Goal: Transaction & Acquisition: Purchase product/service

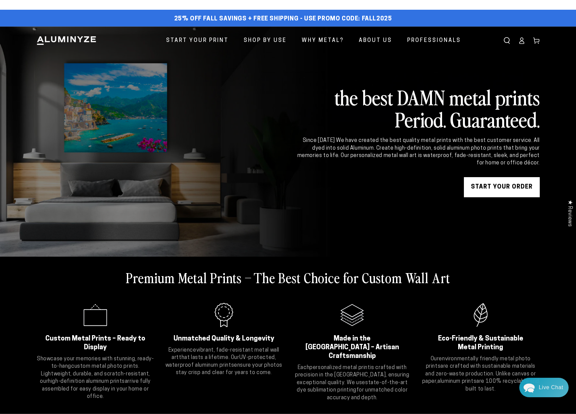
click at [508, 182] on link "START YOUR Order" at bounding box center [502, 187] width 76 height 20
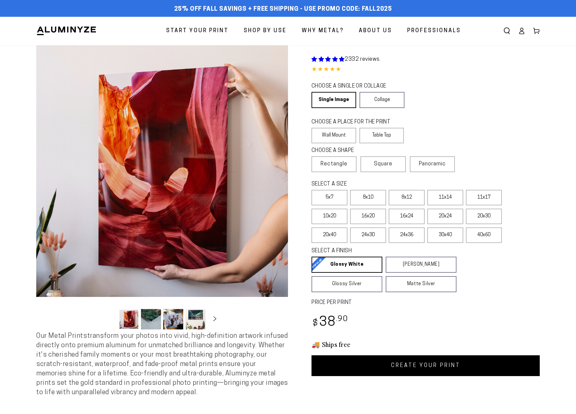
select select "**********"
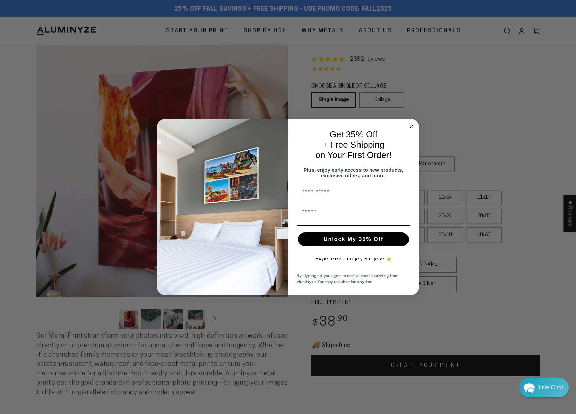
click at [441, 197] on div "Close dialog Get 35% Off + Free Shipping on Your First Order! Plus, enjoy early…" at bounding box center [288, 207] width 576 height 414
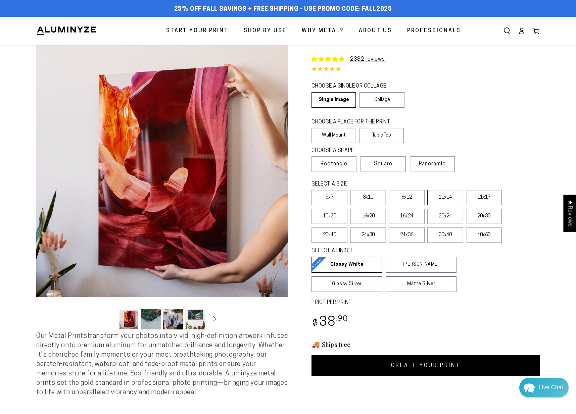
click at [447, 199] on label "11x14" at bounding box center [446, 197] width 36 height 15
click at [445, 198] on label "11x14" at bounding box center [446, 197] width 36 height 15
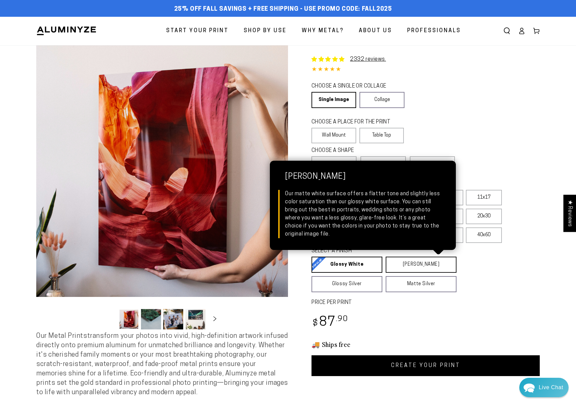
click at [405, 268] on link "Matte White Matte White Our matte white surface offers a flatter tone and sligh…" at bounding box center [421, 265] width 71 height 16
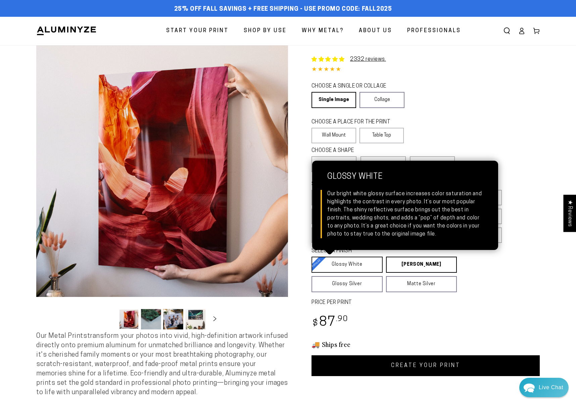
click at [346, 266] on link "Glossy White Glossy White Our bright white glossy surface increases color satur…" at bounding box center [347, 265] width 71 height 16
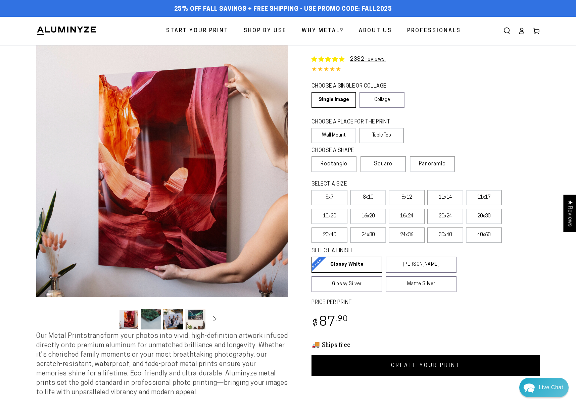
click at [431, 370] on link "CREATE YOUR PRINT" at bounding box center [426, 366] width 228 height 21
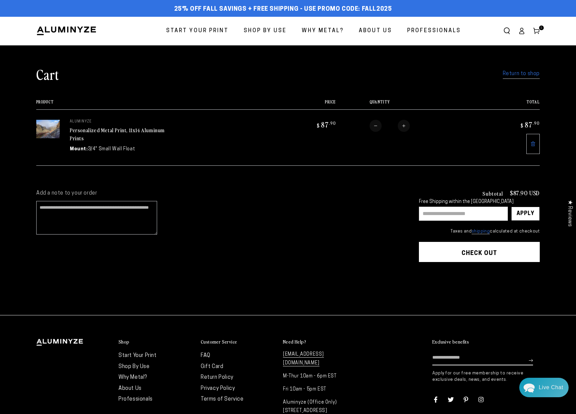
click at [436, 217] on input "text" at bounding box center [463, 214] width 89 height 14
type input "*"
type input "**********"
click at [529, 214] on div "Apply" at bounding box center [526, 213] width 18 height 13
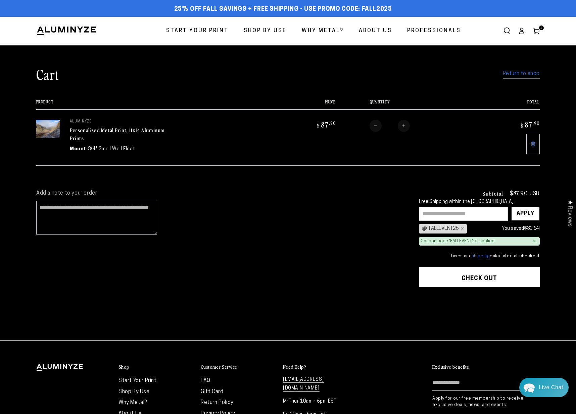
click at [428, 213] on input "text" at bounding box center [463, 214] width 89 height 14
type input "*"
type input "*******"
click at [526, 214] on div "Apply" at bounding box center [526, 213] width 18 height 13
click at [492, 279] on button "Check out" at bounding box center [479, 277] width 121 height 20
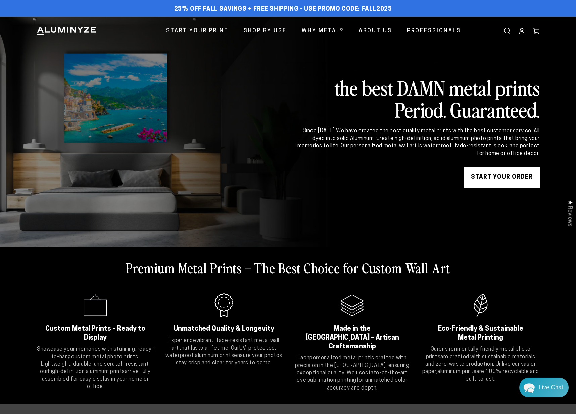
click at [511, 176] on link "START YOUR Order" at bounding box center [502, 178] width 76 height 20
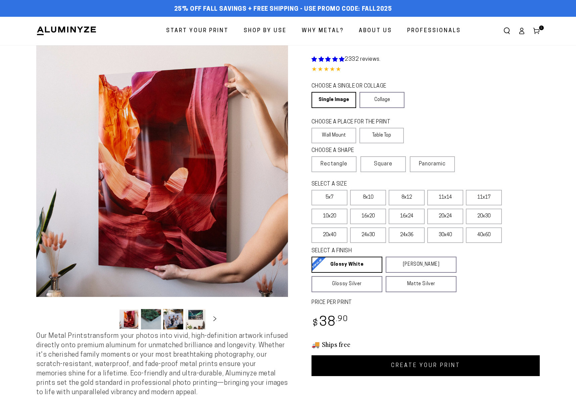
select select "**********"
click at [410, 199] on label "8x12" at bounding box center [407, 197] width 36 height 15
click at [405, 221] on label "16x24" at bounding box center [407, 216] width 36 height 15
click at [413, 200] on label "8x12" at bounding box center [407, 197] width 36 height 15
click at [484, 201] on label "11x17" at bounding box center [484, 197] width 36 height 15
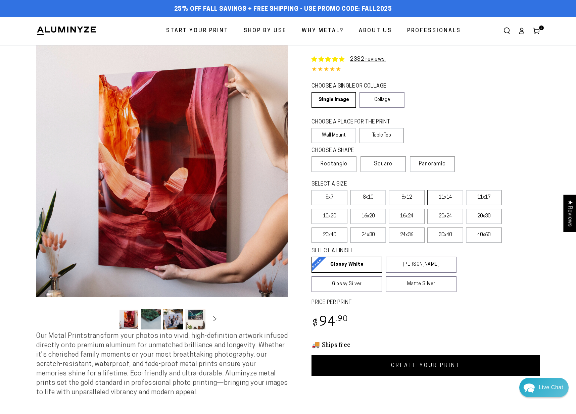
click at [447, 200] on label "11x14" at bounding box center [446, 197] width 36 height 15
click at [477, 201] on label "11x17" at bounding box center [484, 197] width 36 height 15
click at [444, 202] on label "11x14" at bounding box center [446, 197] width 36 height 15
click at [480, 201] on label "11x17" at bounding box center [484, 197] width 36 height 15
click at [422, 366] on link "CREATE YOUR PRINT" at bounding box center [426, 366] width 228 height 21
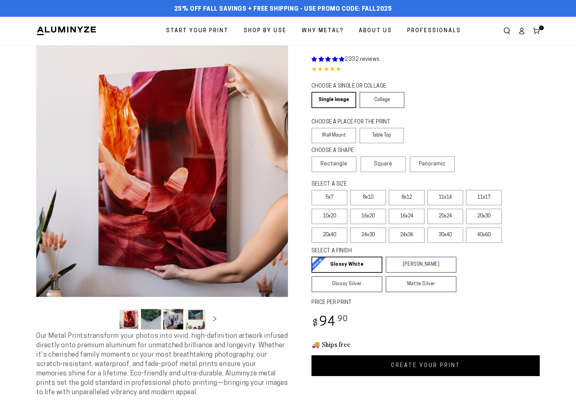
select select "**********"
click at [541, 27] on span "1" at bounding box center [542, 28] width 2 height 5
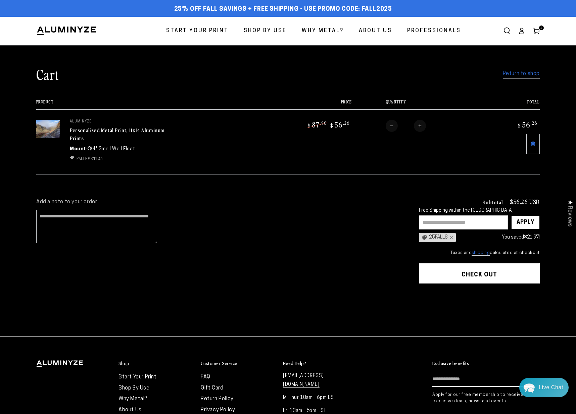
click at [50, 133] on img at bounding box center [48, 129] width 24 height 18
click at [434, 225] on input "text" at bounding box center [463, 223] width 89 height 14
type input "**********"
click at [523, 222] on div "Apply" at bounding box center [526, 222] width 18 height 13
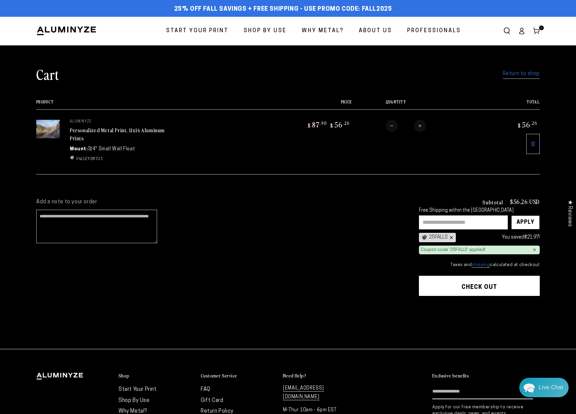
click at [450, 237] on div "×" at bounding box center [450, 237] width 5 height 5
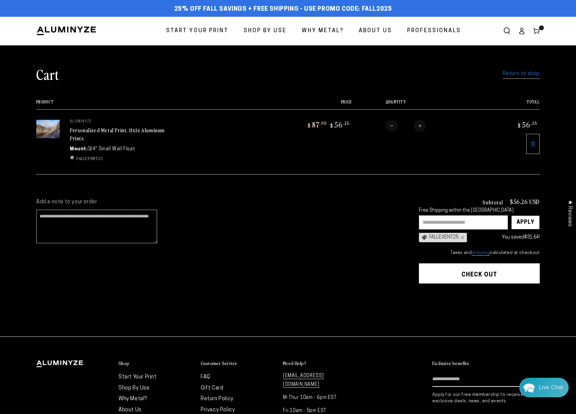
click at [429, 221] on input "text" at bounding box center [463, 223] width 89 height 14
click at [437, 240] on div "FALLEVENT25 ×" at bounding box center [443, 237] width 48 height 9
click at [442, 236] on div "FALLEVENT25 ×" at bounding box center [443, 237] width 48 height 9
click at [462, 237] on div "×" at bounding box center [461, 237] width 5 height 5
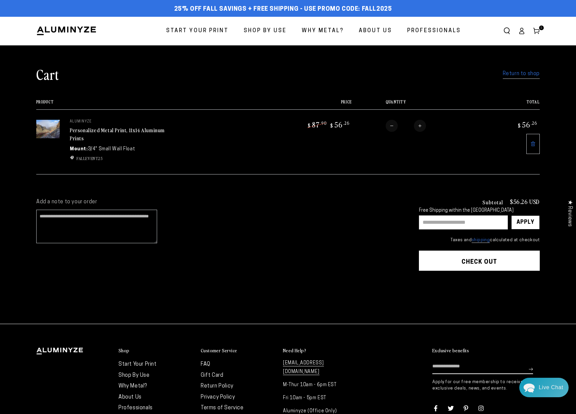
click at [441, 222] on input "text" at bounding box center [463, 223] width 89 height 14
type input "**********"
click at [526, 218] on div "Apply" at bounding box center [526, 222] width 18 height 13
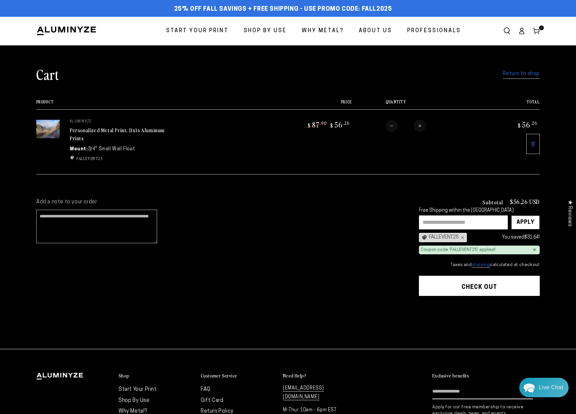
click at [473, 286] on button "Check out" at bounding box center [479, 286] width 121 height 20
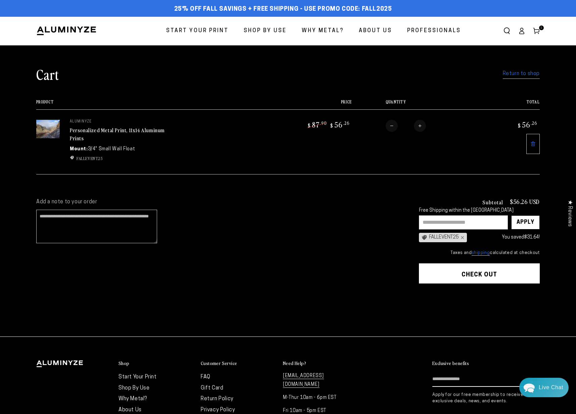
click at [50, 132] on img at bounding box center [48, 129] width 24 height 18
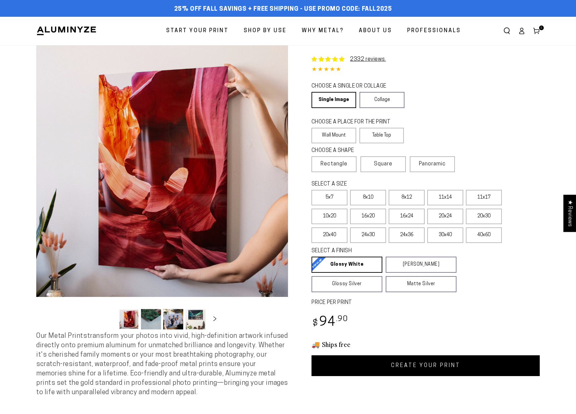
select select "**********"
click at [446, 198] on label "11x14" at bounding box center [446, 197] width 36 height 15
click at [541, 29] on span "1" at bounding box center [542, 28] width 2 height 5
select select "**********"
click at [553, 322] on section "Skip to product information Open media 1 in modal Open media 2 in modal Open me…" at bounding box center [287, 227] width 537 height 364
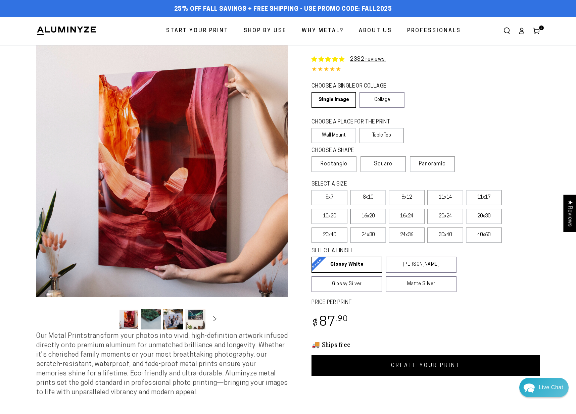
click at [371, 218] on label "16x20" at bounding box center [368, 216] width 36 height 15
click at [445, 197] on label "11x14" at bounding box center [446, 197] width 36 height 15
click at [542, 29] on span "1" at bounding box center [542, 28] width 2 height 5
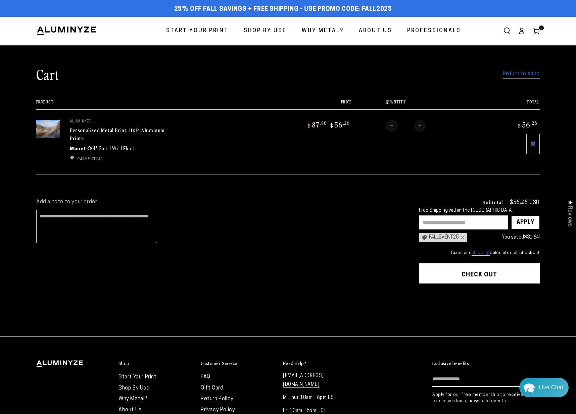
click at [51, 132] on img at bounding box center [48, 129] width 24 height 18
click at [485, 279] on button "Check out" at bounding box center [479, 274] width 121 height 20
